Goal: Obtain resource: Obtain resource

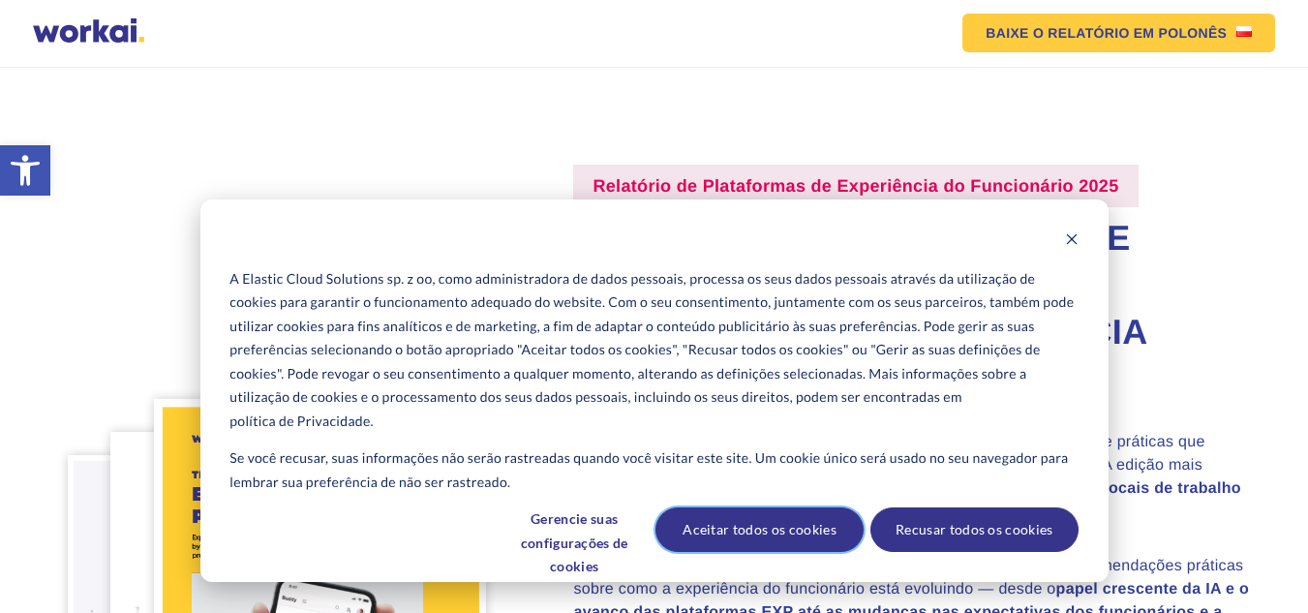
click at [768, 530] on font "Aceitar todos os cookies" at bounding box center [760, 530] width 154 height 24
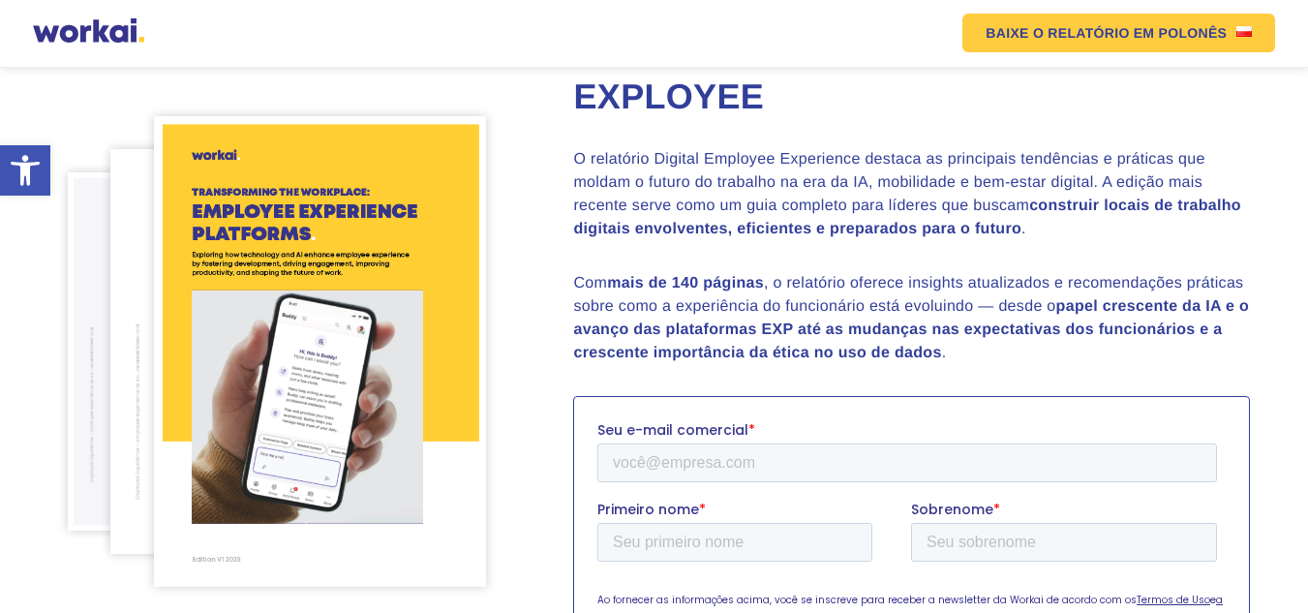
scroll to position [167, 0]
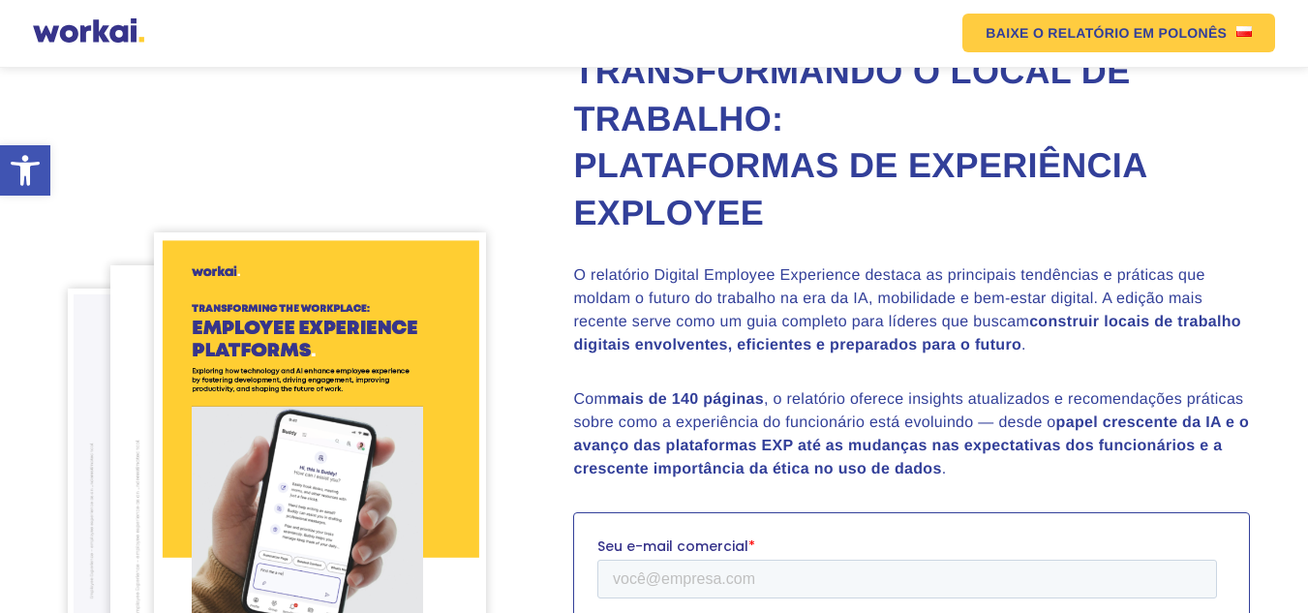
click at [107, 35] on div at bounding box center [88, 32] width 111 height 29
click at [122, 24] on div at bounding box center [88, 32] width 111 height 29
click at [116, 30] on div at bounding box center [88, 32] width 111 height 29
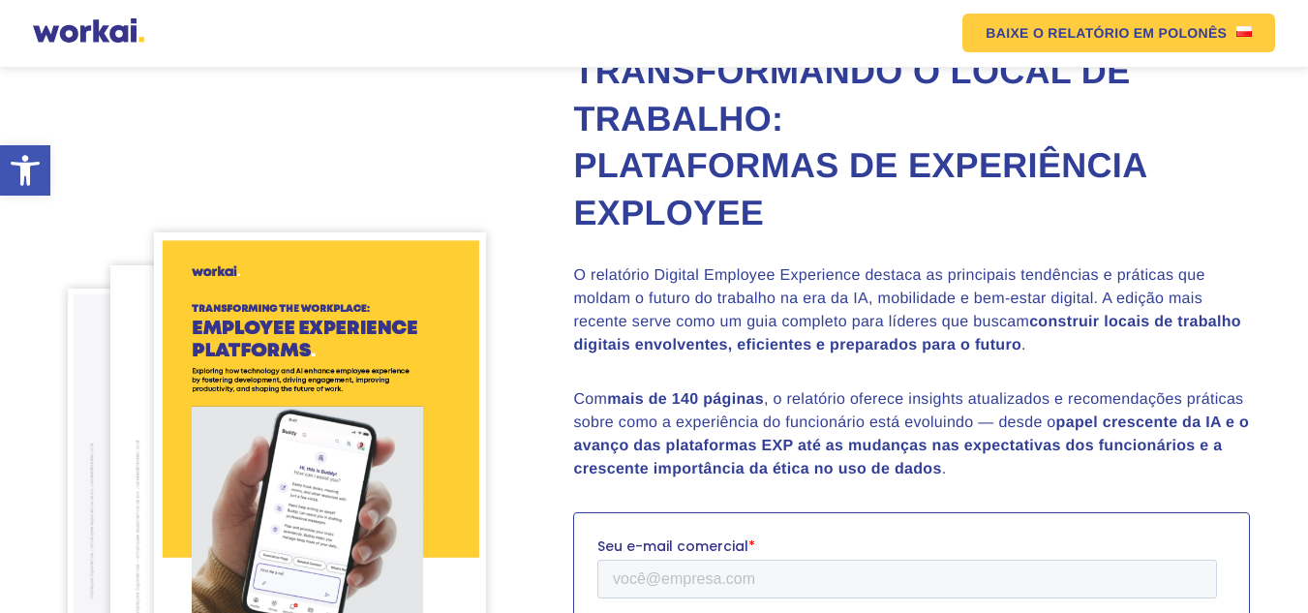
click at [116, 30] on div at bounding box center [88, 32] width 111 height 29
